Goal: Check status: Check status

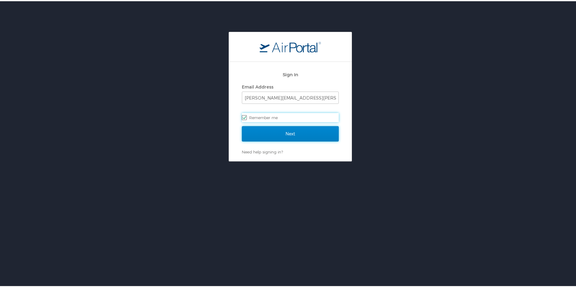
click at [305, 131] on input "Next" at bounding box center [290, 132] width 97 height 15
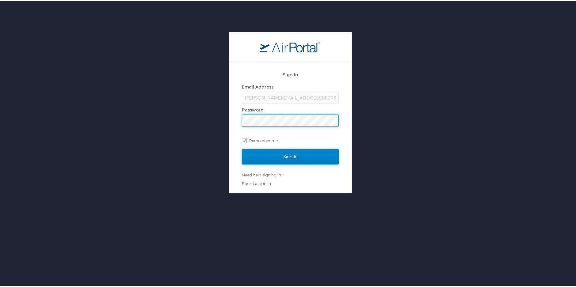
click at [310, 155] on input "Sign In" at bounding box center [290, 155] width 97 height 15
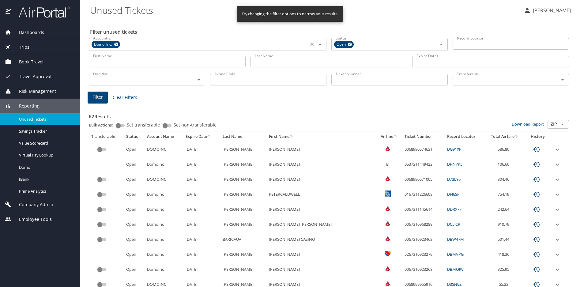
click at [116, 44] on icon at bounding box center [116, 44] width 5 height 7
click at [28, 33] on span "Dashboards" at bounding box center [27, 32] width 33 height 7
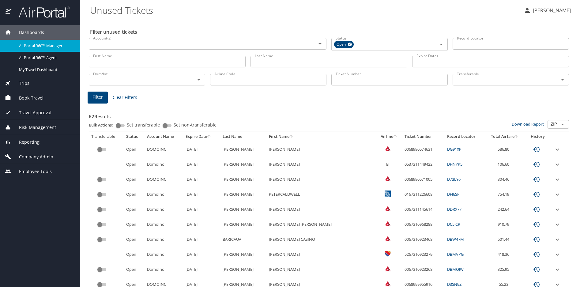
click at [340, 99] on div "Filter Clear Filters" at bounding box center [329, 98] width 483 height 12
click at [376, 110] on h3 "62 Results" at bounding box center [329, 114] width 480 height 11
click at [44, 61] on span "AirPortal 360™ Agent" at bounding box center [46, 58] width 54 height 6
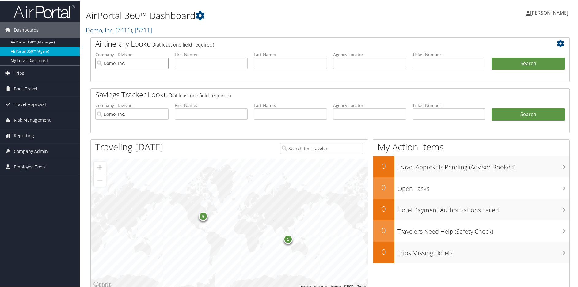
click at [162, 62] on input "Domo, Inc." at bounding box center [131, 62] width 73 height 11
click at [359, 63] on input "text" at bounding box center [369, 62] width 73 height 11
paste input "DN1Z9J"
type input "DN1Z9J"
click at [517, 64] on button "Search" at bounding box center [527, 63] width 73 height 12
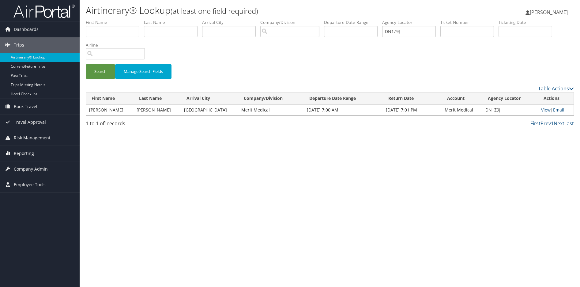
click at [329, 193] on div "Airtinerary® Lookup (at least one field required) [PERSON_NAME] [PERSON_NAME] M…" at bounding box center [330, 143] width 501 height 287
click at [543, 110] on link "View" at bounding box center [545, 110] width 9 height 6
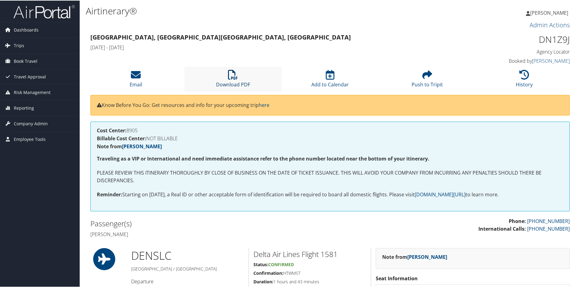
click at [230, 73] on icon at bounding box center [233, 74] width 10 height 10
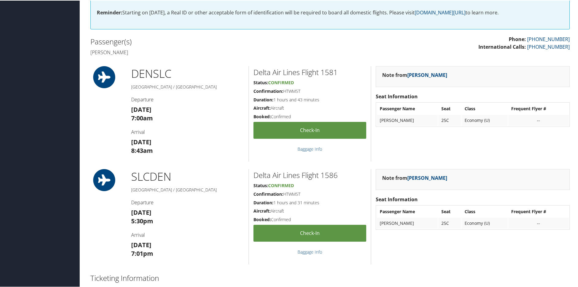
scroll to position [184, 0]
